Goal: Information Seeking & Learning: Learn about a topic

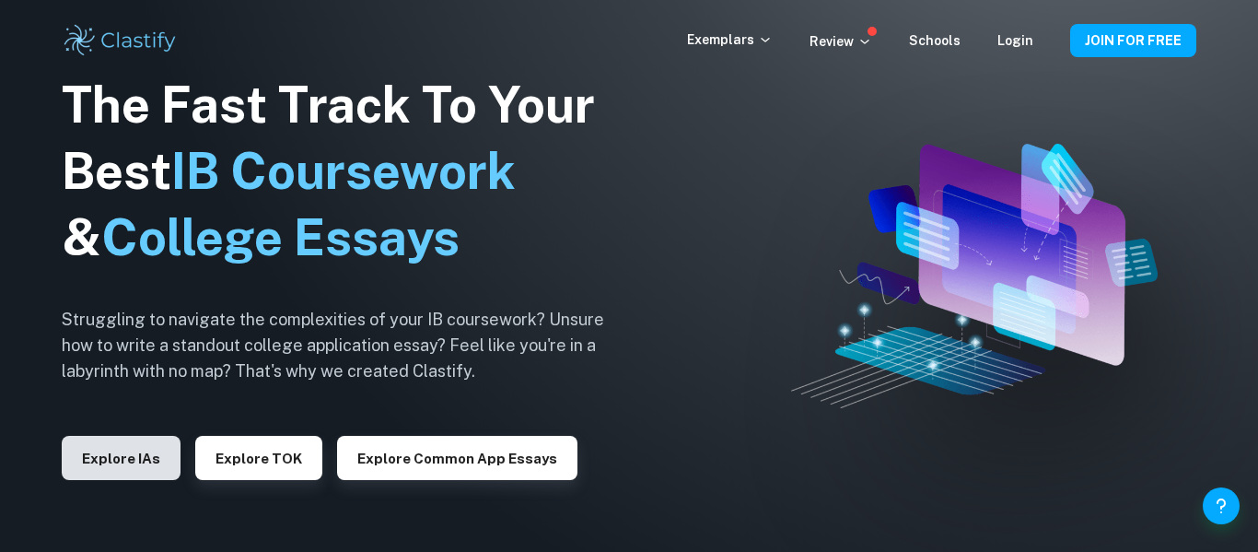
click at [144, 450] on button "Explore IAs" at bounding box center [121, 458] width 119 height 44
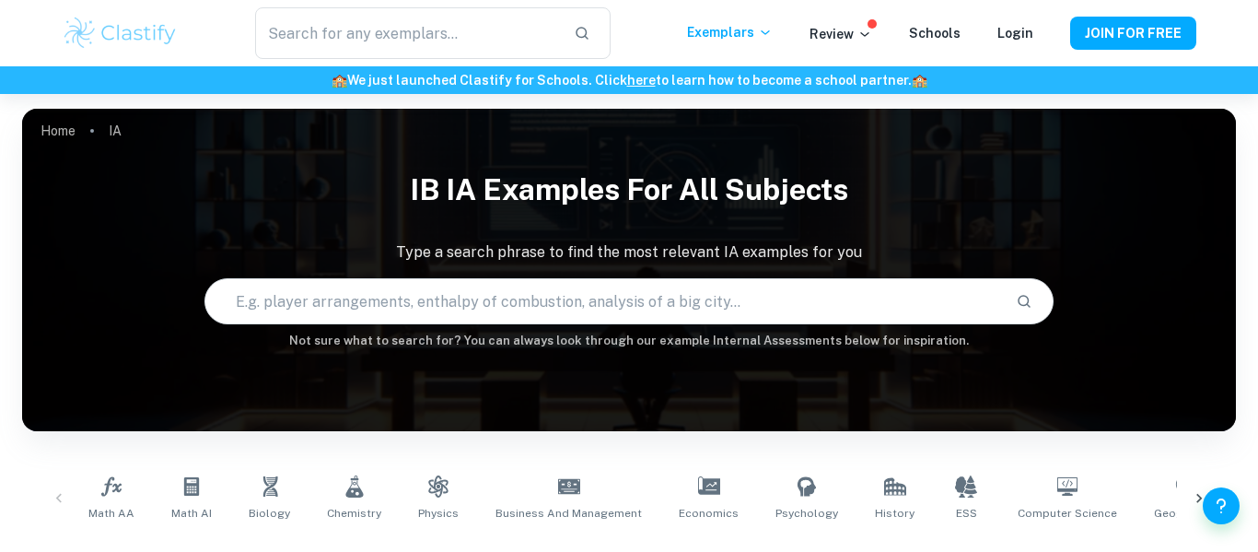
click at [895, 306] on input "text" at bounding box center [603, 301] width 797 height 52
click at [848, 293] on input "text" at bounding box center [603, 301] width 797 height 52
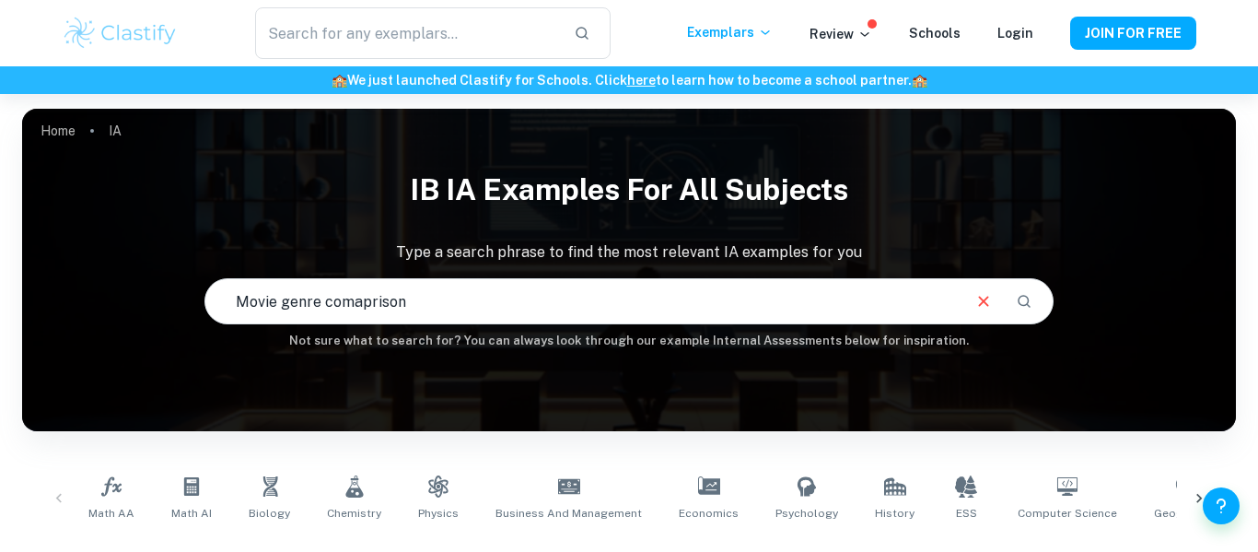
type input "Movie genre comaprison"
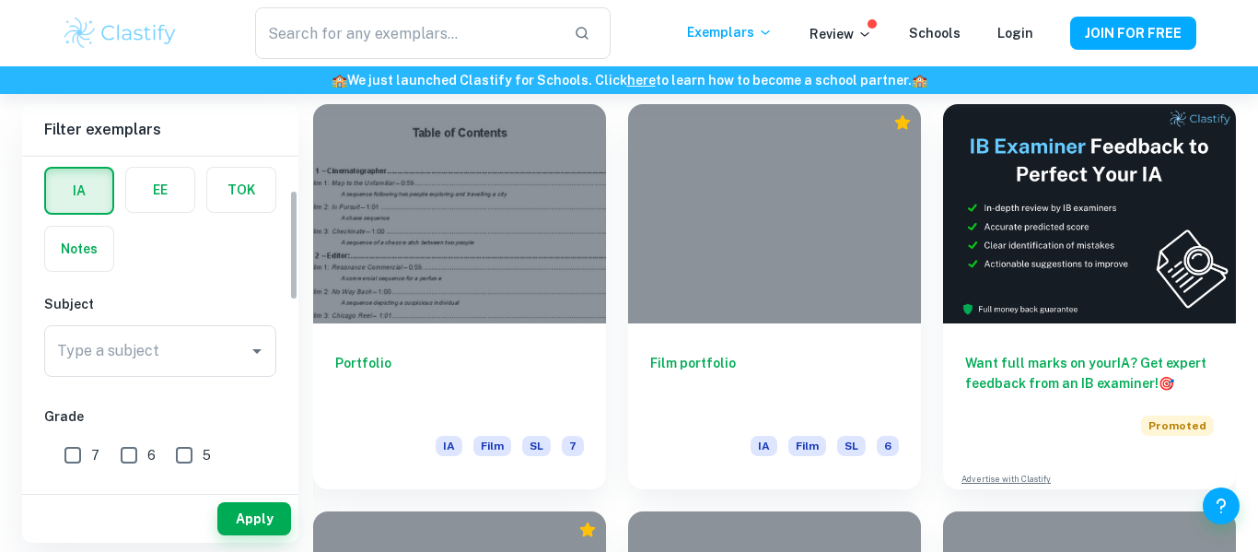
scroll to position [99, 0]
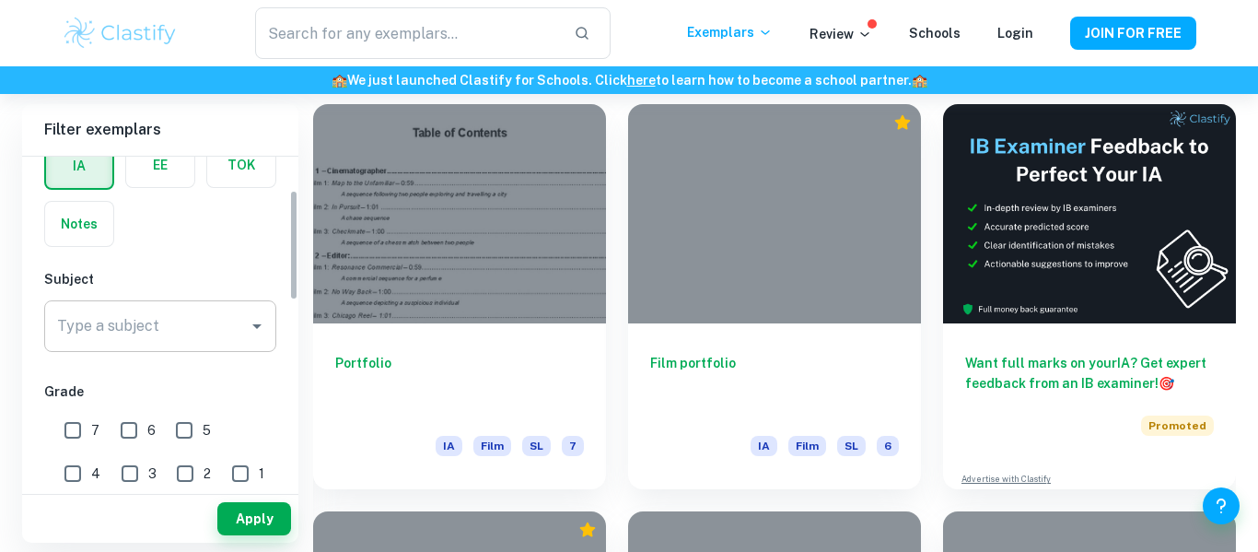
click at [78, 330] on div "Type a subject Type a subject" at bounding box center [160, 326] width 232 height 52
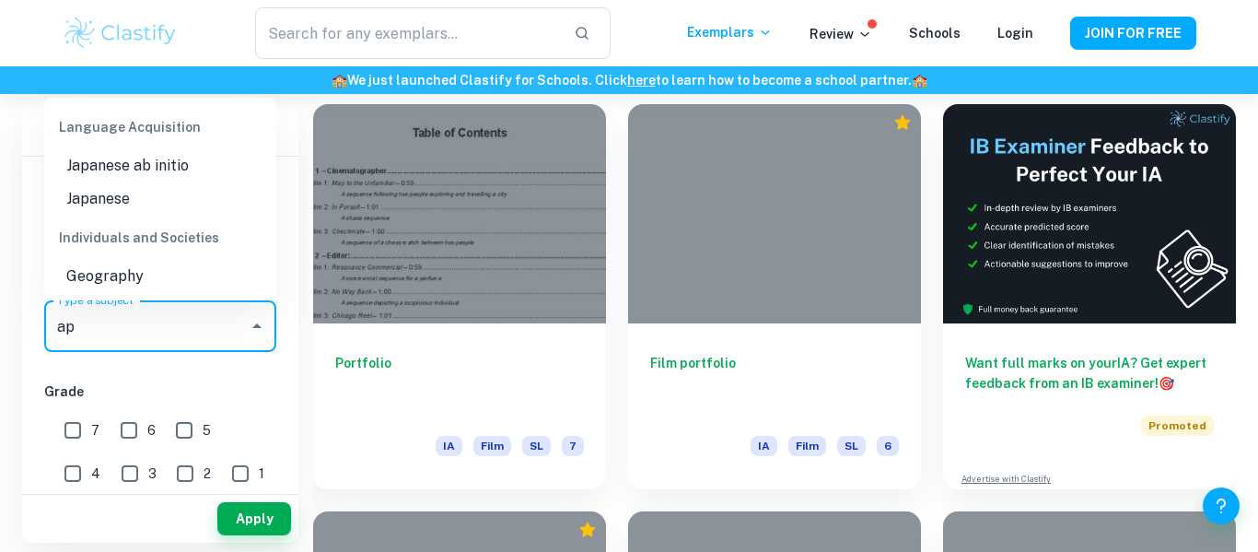
type input "a"
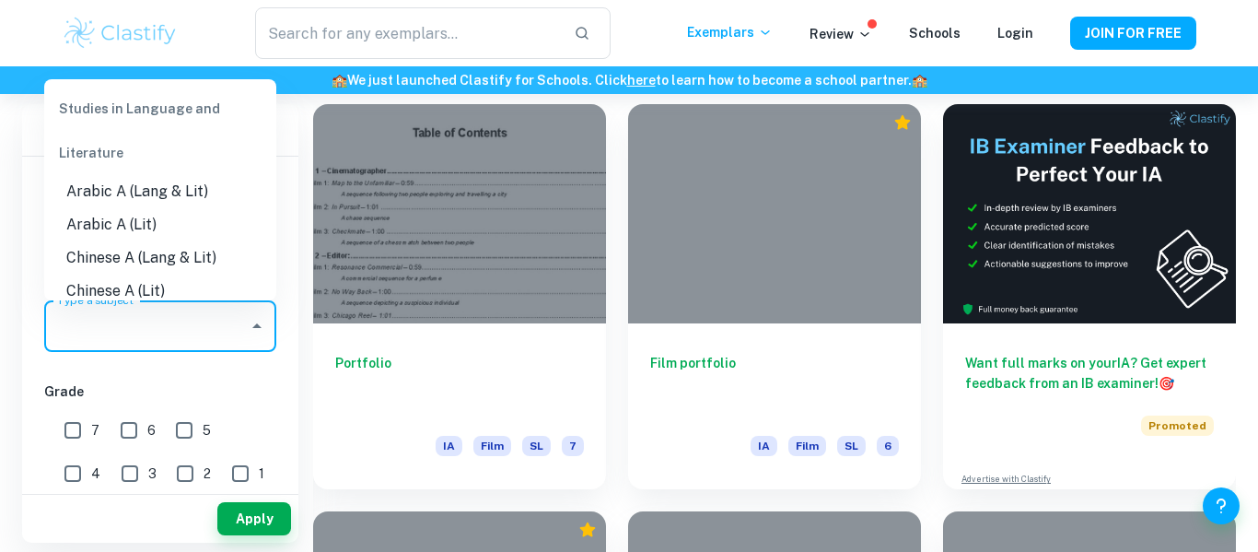
type input "i"
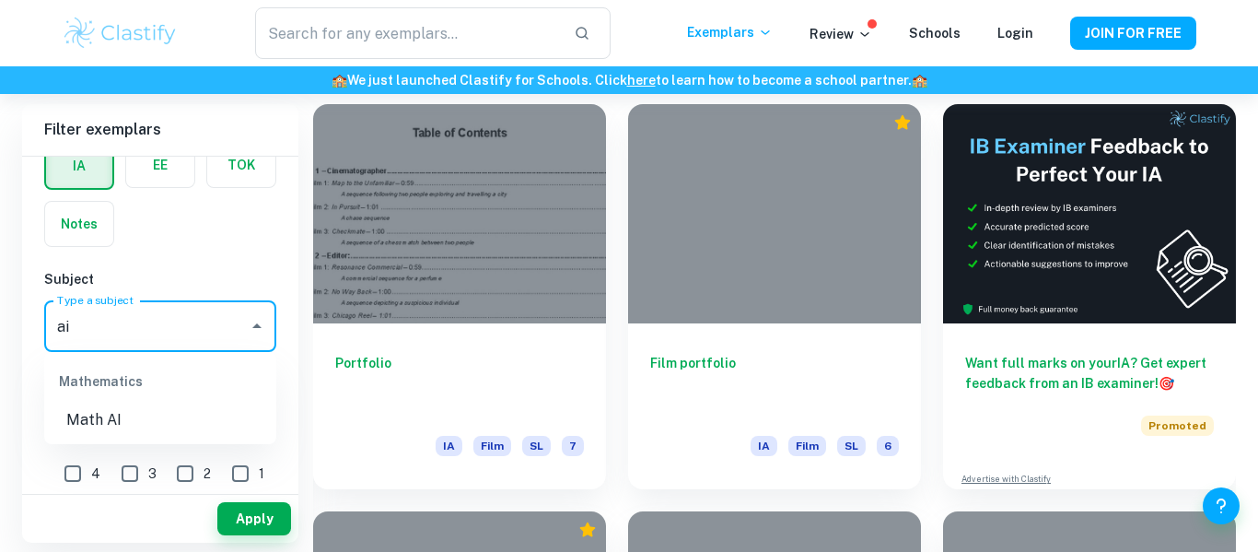
click at [72, 422] on li "Math AI" at bounding box center [160, 420] width 232 height 33
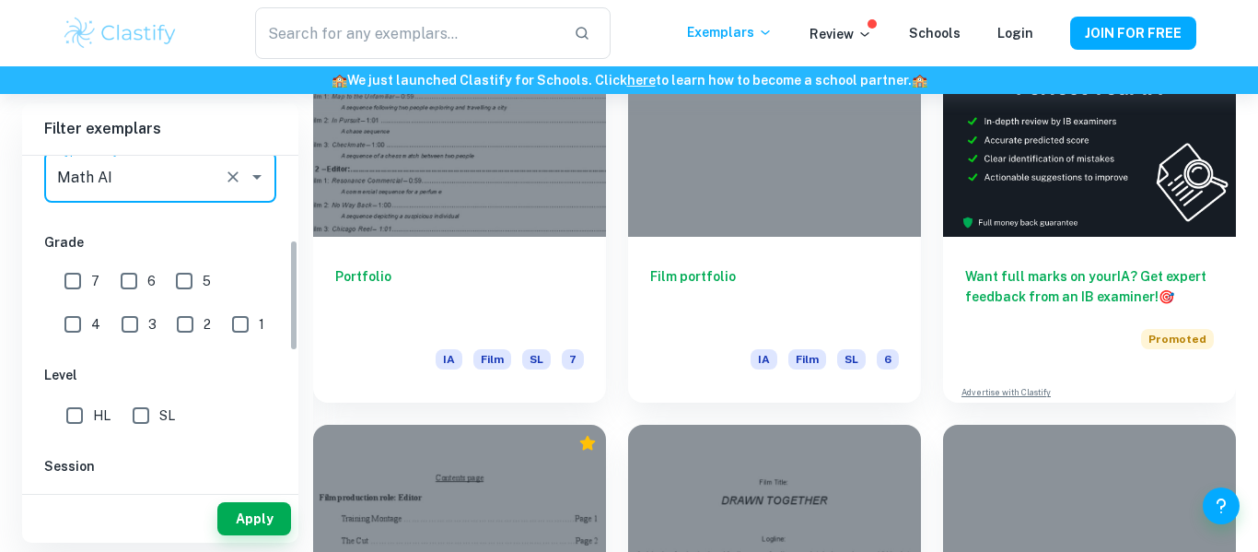
scroll to position [604, 0]
type input "Math AI"
click at [138, 404] on input "SL" at bounding box center [141, 415] width 37 height 37
checkbox input "true"
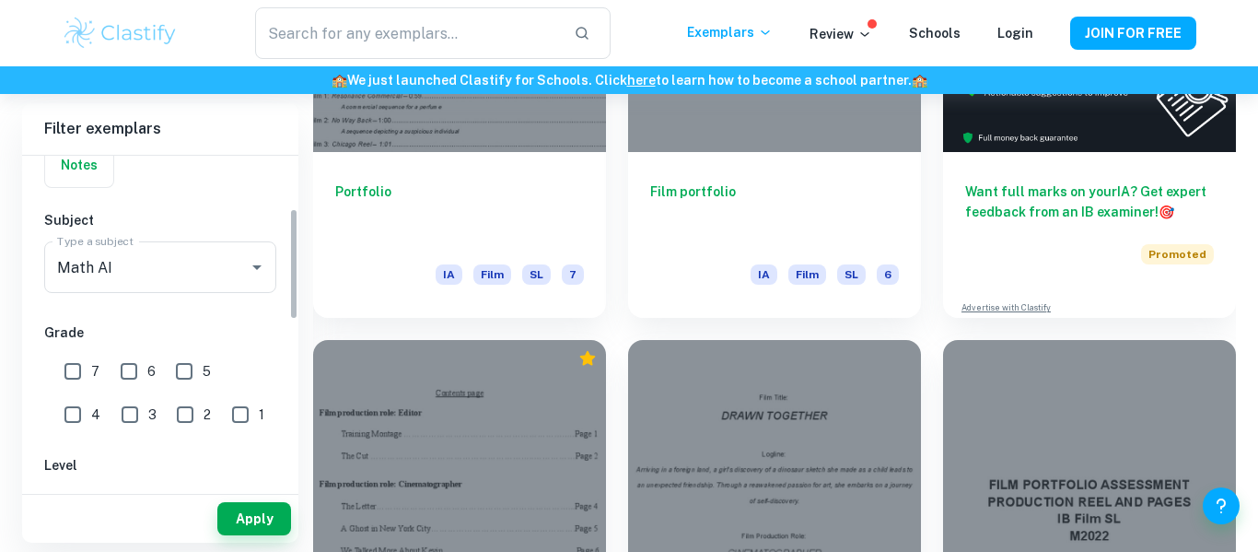
scroll to position [160, 0]
click at [253, 514] on button "Apply" at bounding box center [254, 518] width 74 height 33
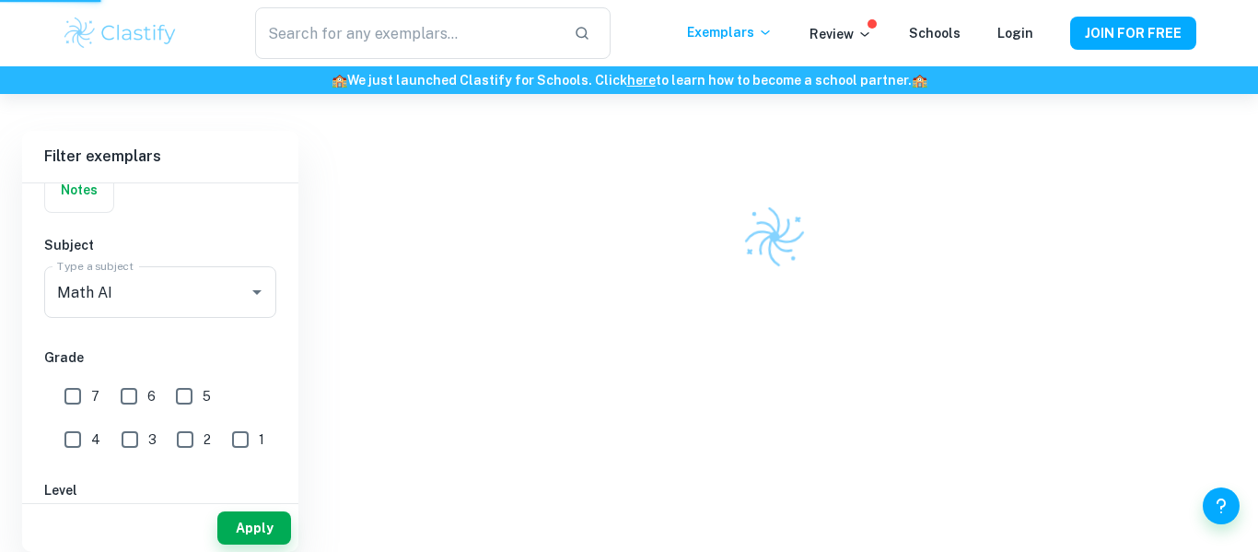
scroll to position [462, 0]
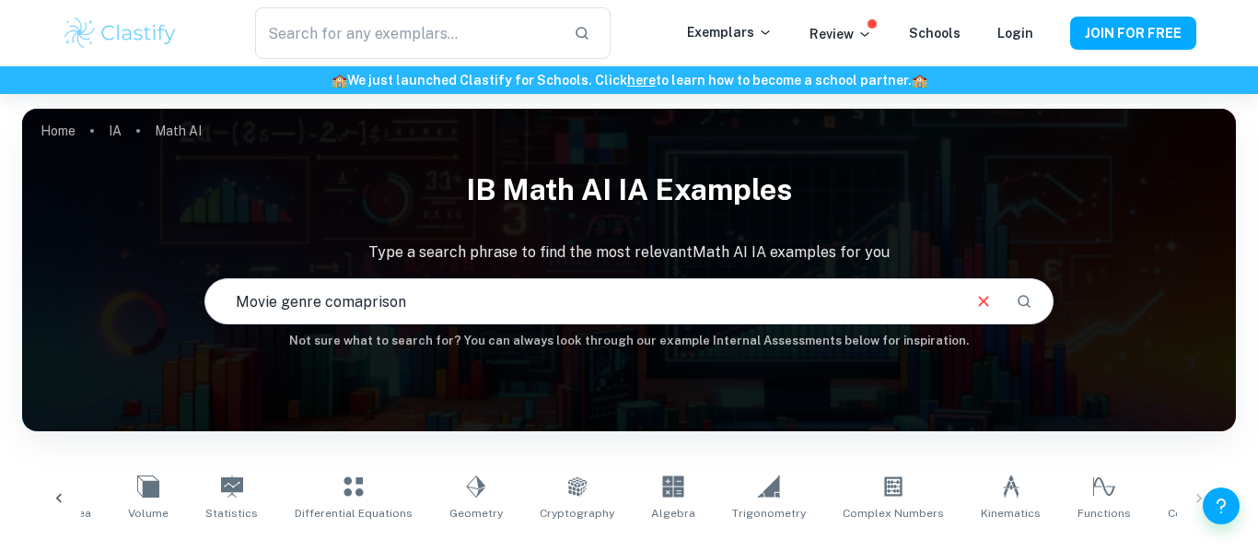
click at [720, 294] on input "Movie genre comaprison" at bounding box center [582, 301] width 754 height 52
type input "Movie genre comaprison chi squared"
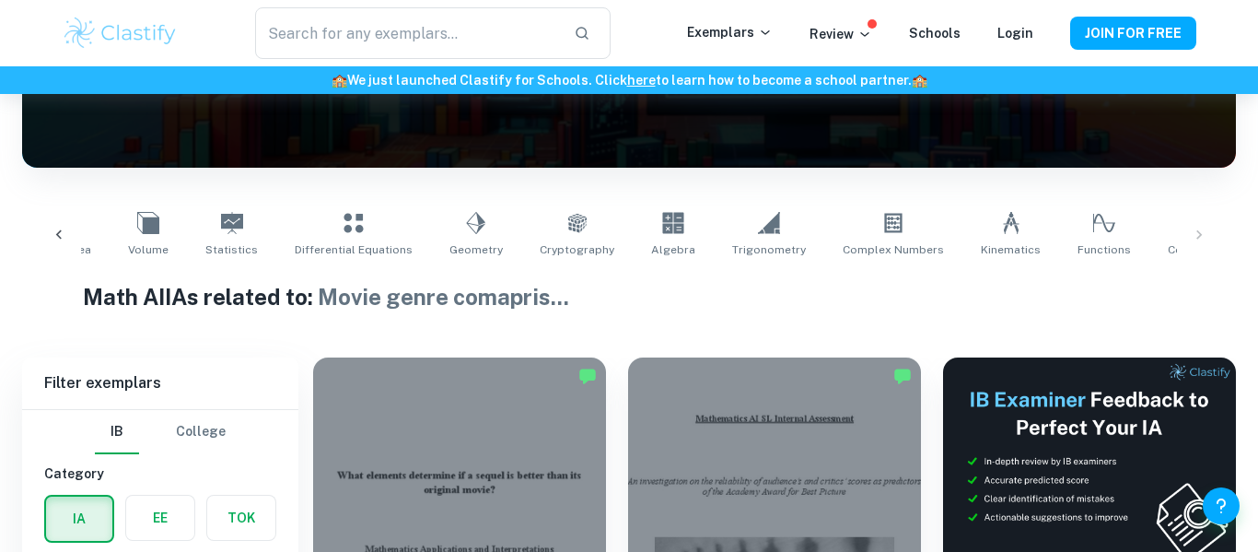
scroll to position [540, 0]
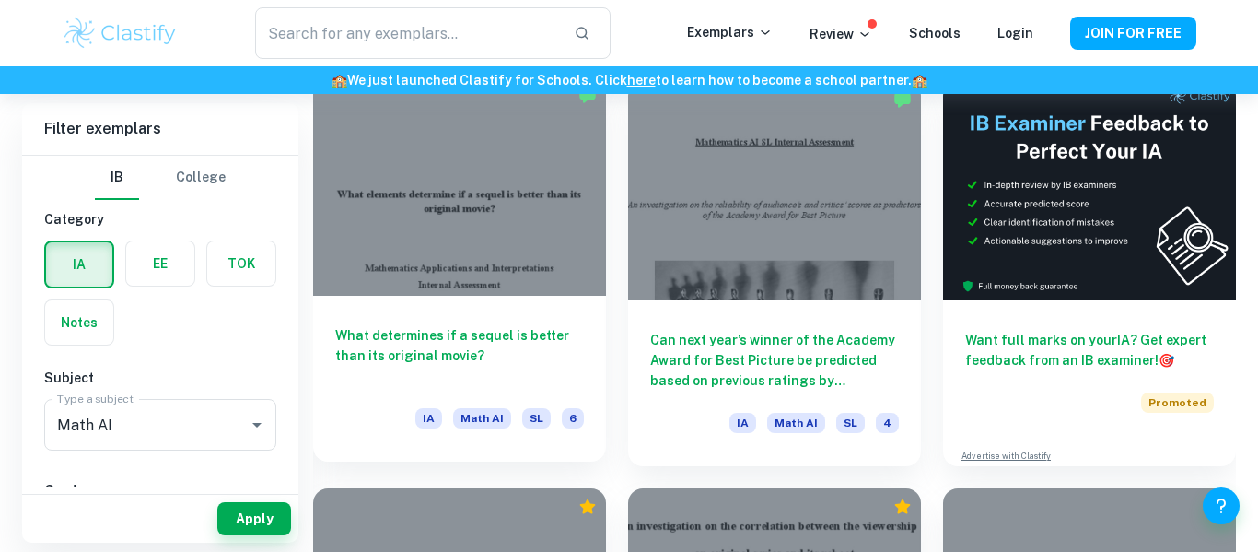
click at [457, 350] on h6 "What determines if a sequel is better than its original movie?" at bounding box center [459, 355] width 249 height 61
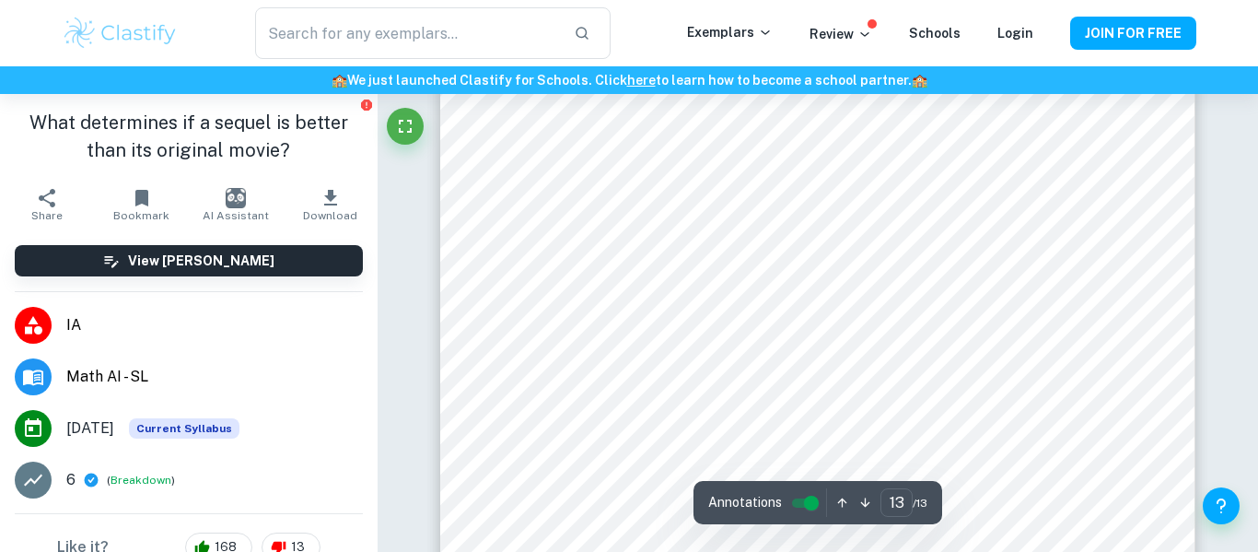
scroll to position [12603, 0]
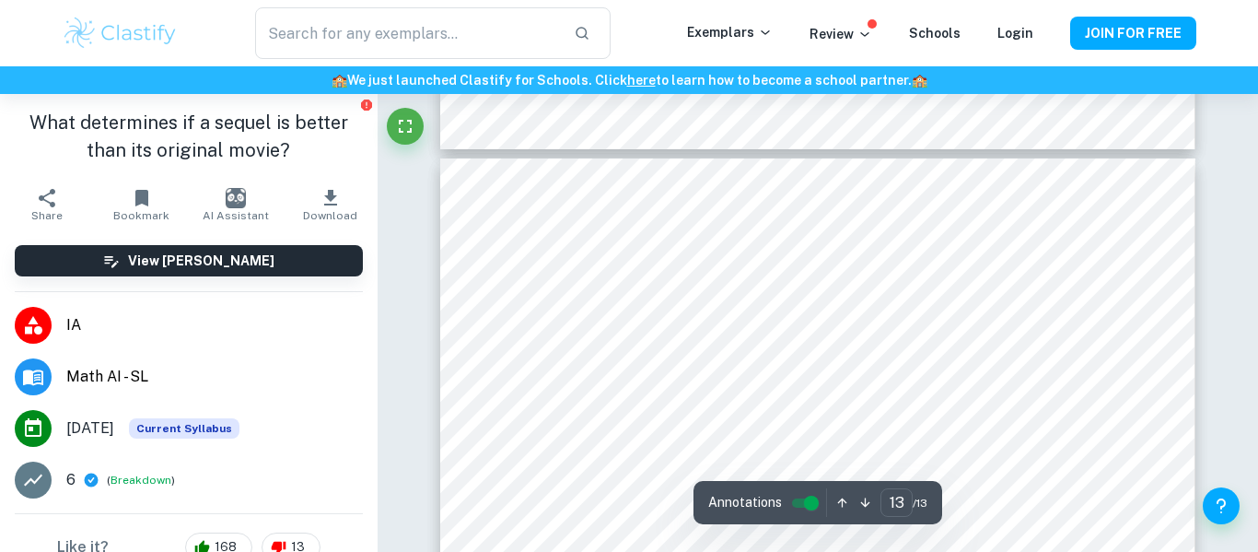
type input "12"
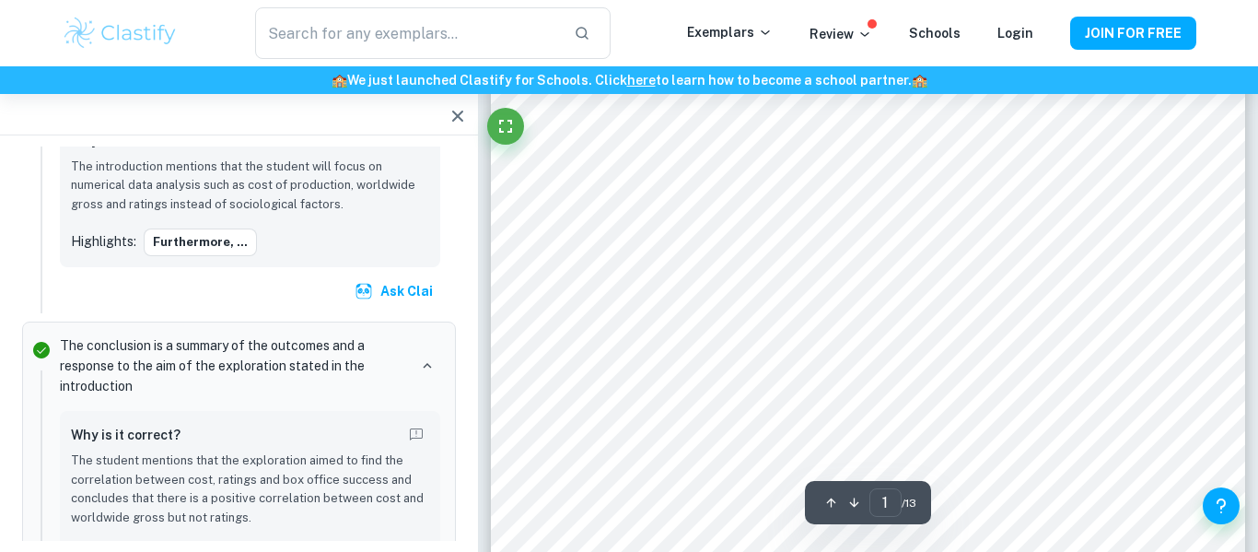
scroll to position [0, 0]
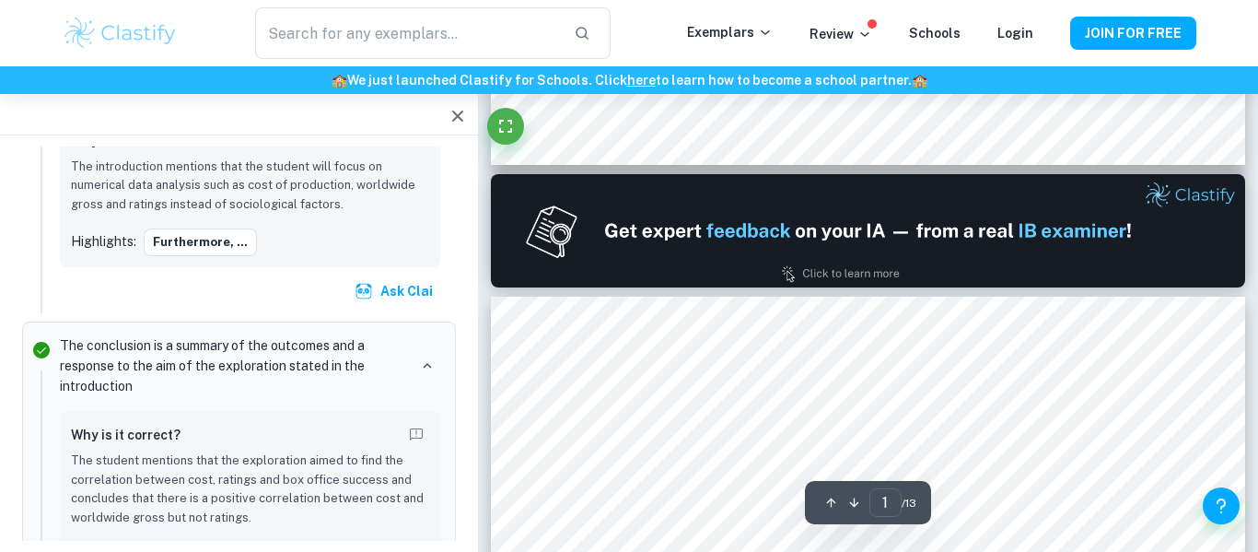
type input "2"
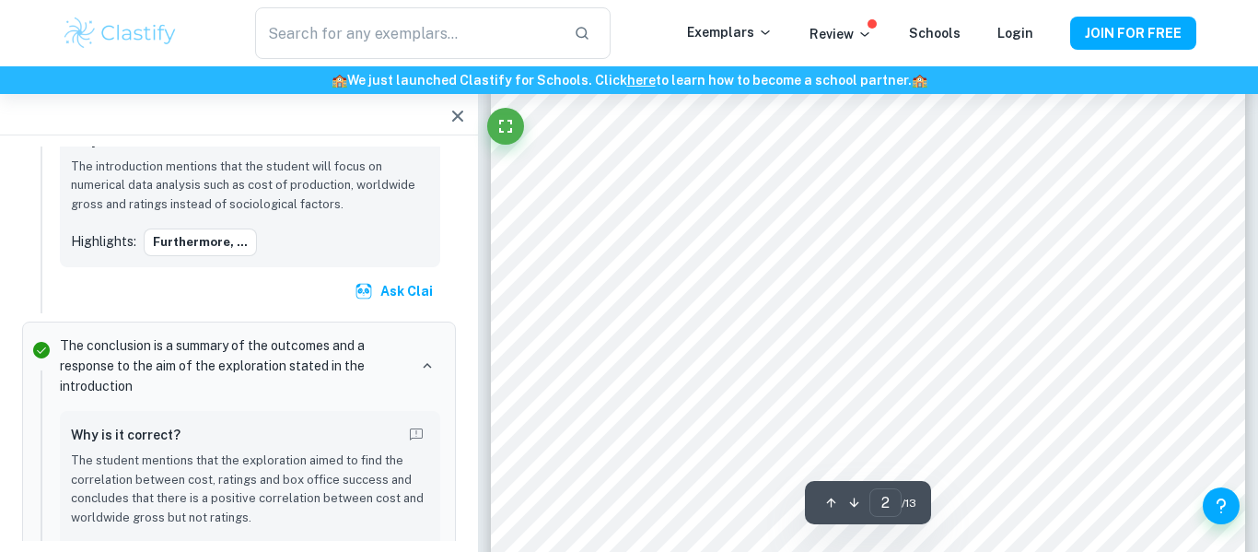
scroll to position [1218, 0]
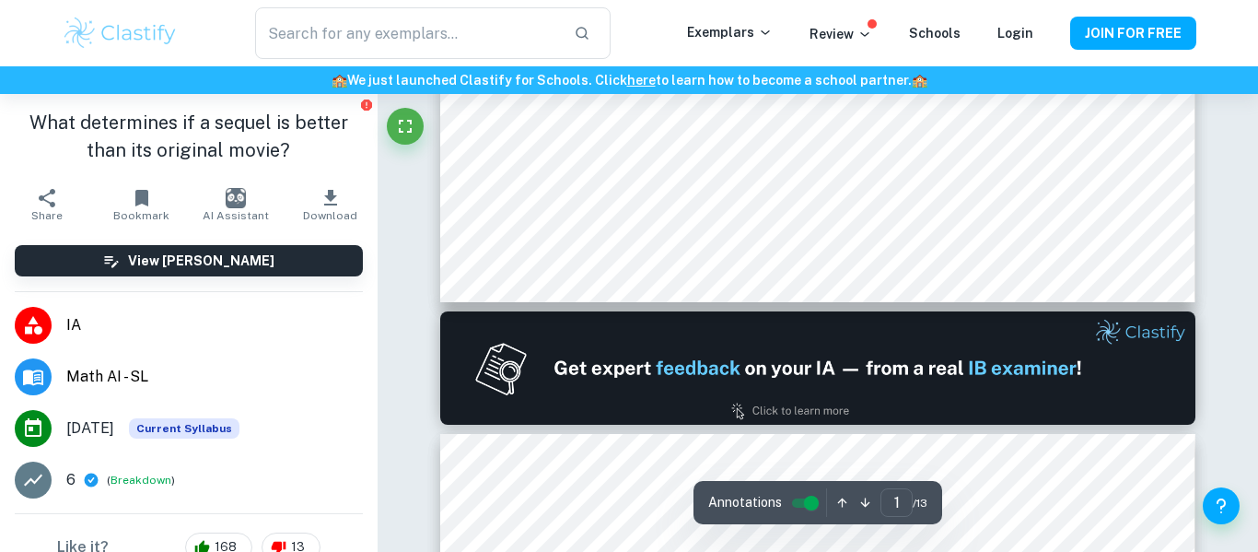
type input "2"
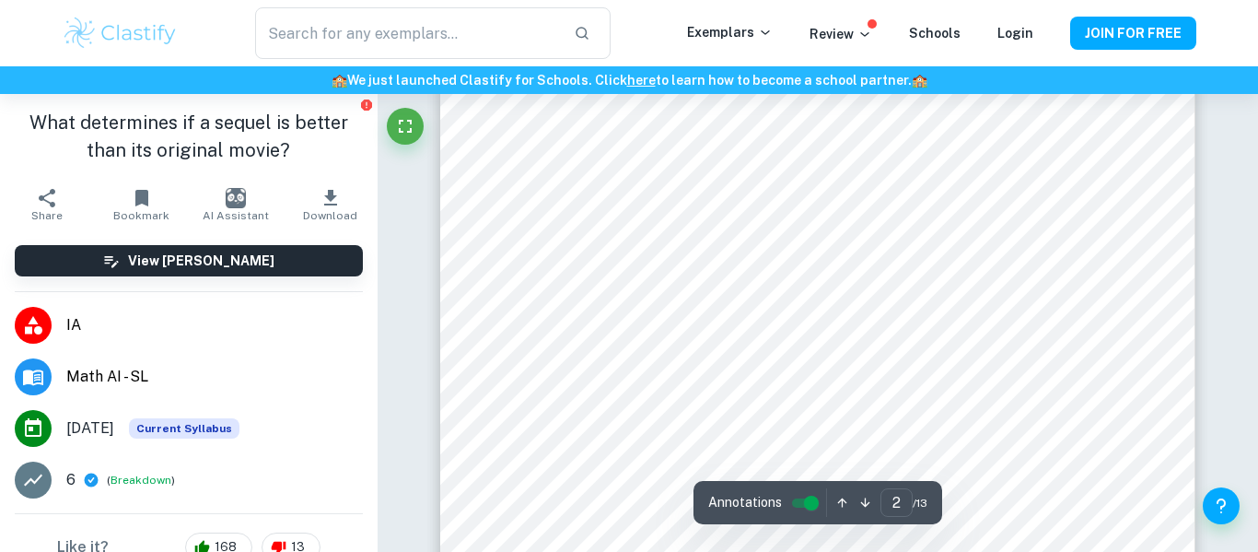
scroll to position [1226, 0]
